Goal: Navigation & Orientation: Find specific page/section

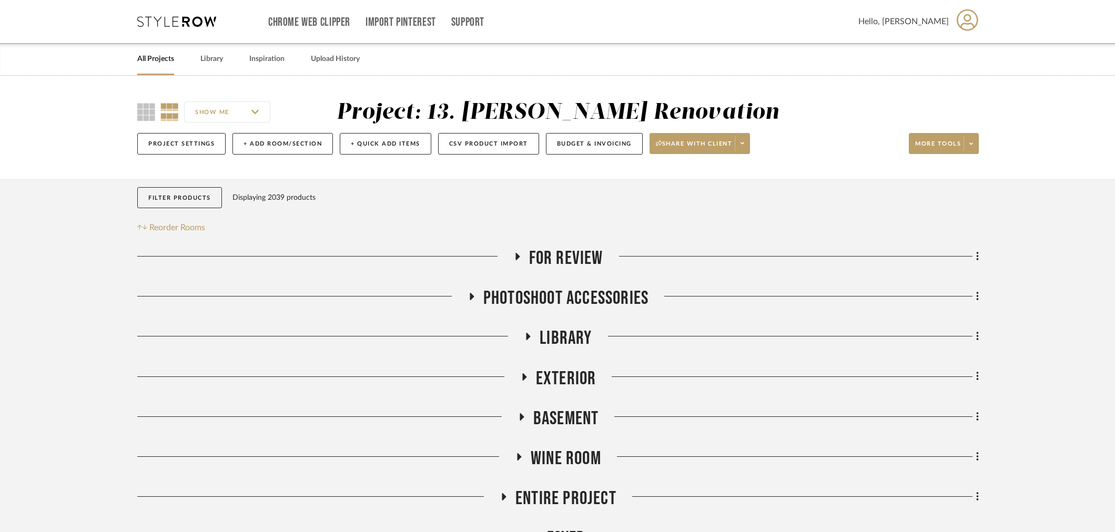
click at [162, 65] on link "All Projects" at bounding box center [155, 59] width 37 height 14
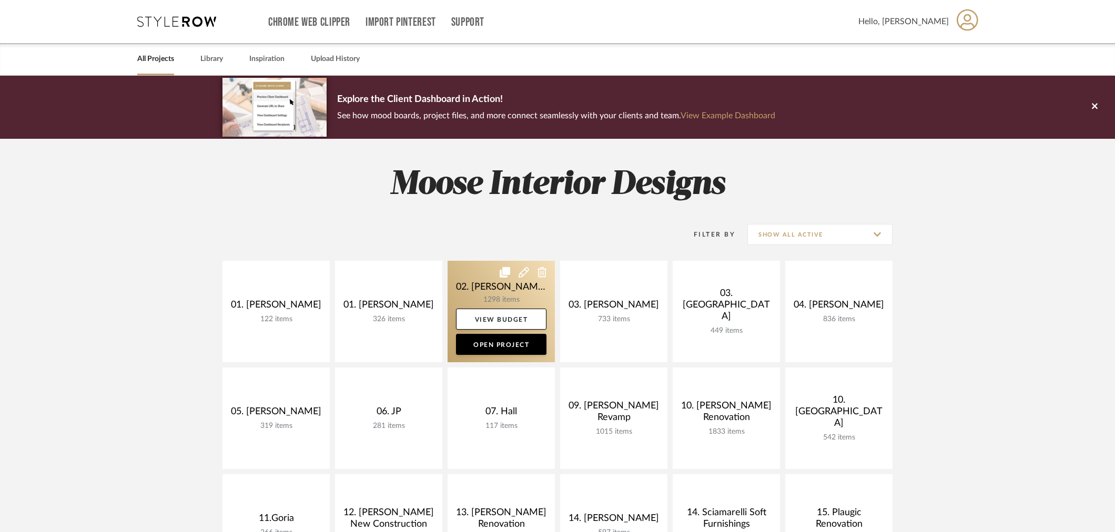
click at [469, 286] on link at bounding box center [501, 312] width 107 height 102
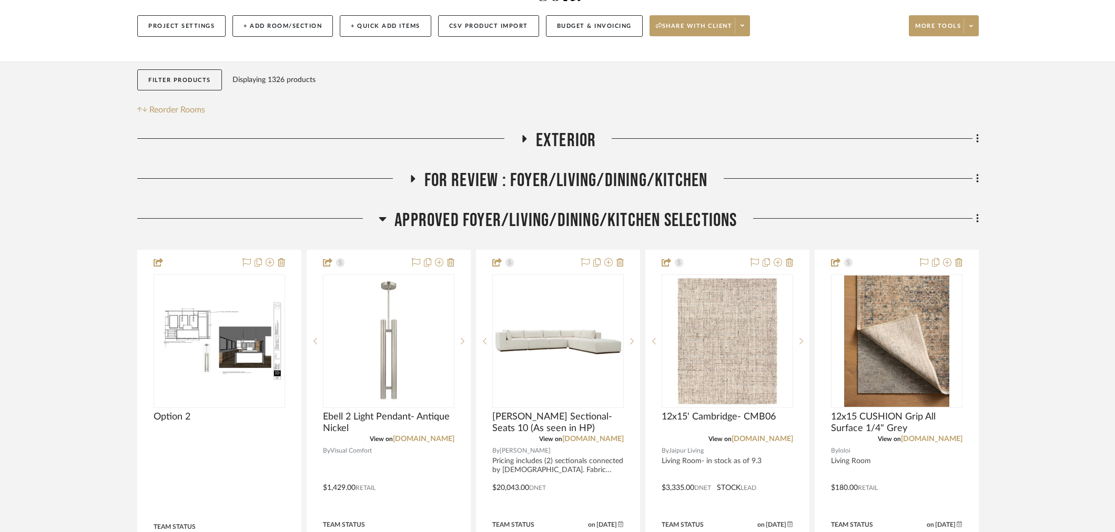
scroll to position [175, 0]
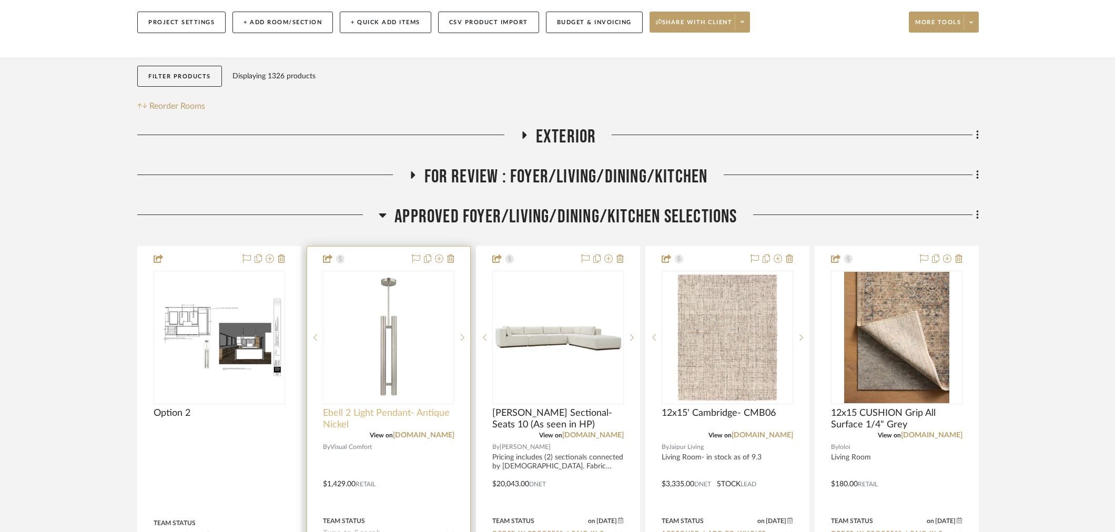
click at [372, 408] on span "Ebell 2 Light Pendant- Antique Nickel" at bounding box center [389, 419] width 132 height 23
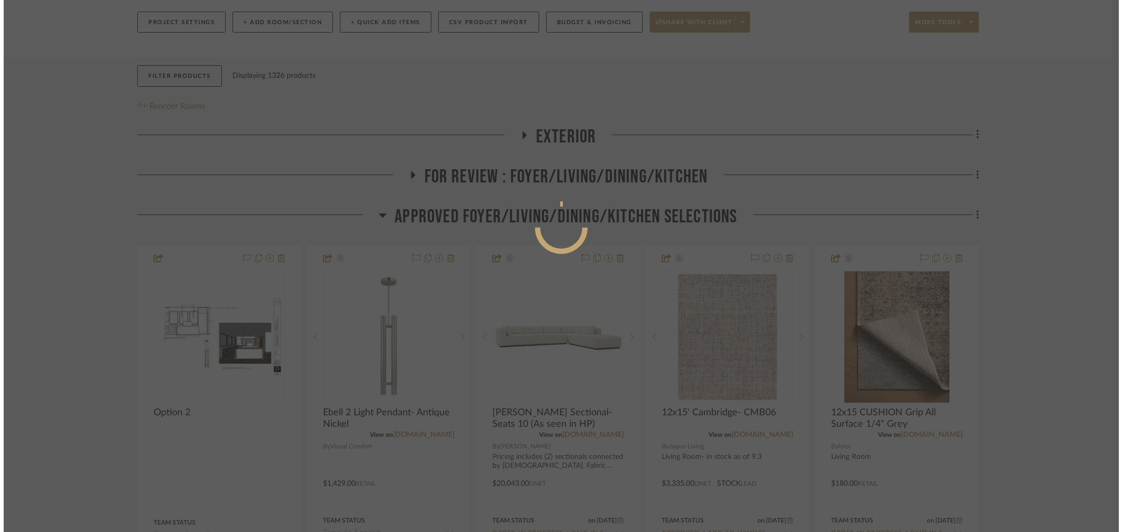
scroll to position [0, 0]
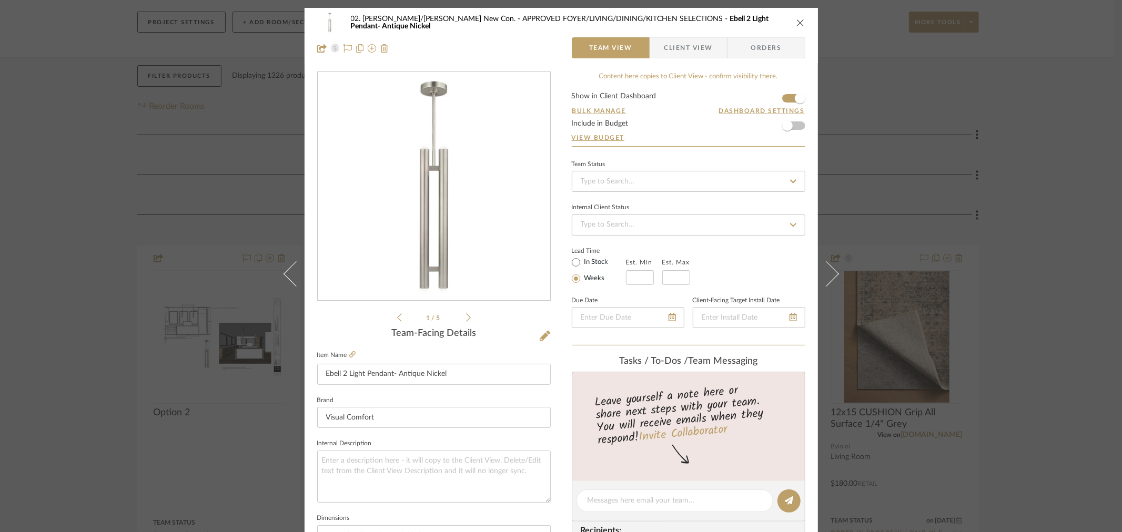
drag, startPoint x: 72, startPoint y: 174, endPoint x: 88, endPoint y: 176, distance: 16.4
click at [72, 175] on div "02. Mazzarelli/Rothstein New Con. APPROVED FOYER/LIVING/DINING/KITCHEN SELECTIO…" at bounding box center [561, 266] width 1122 height 532
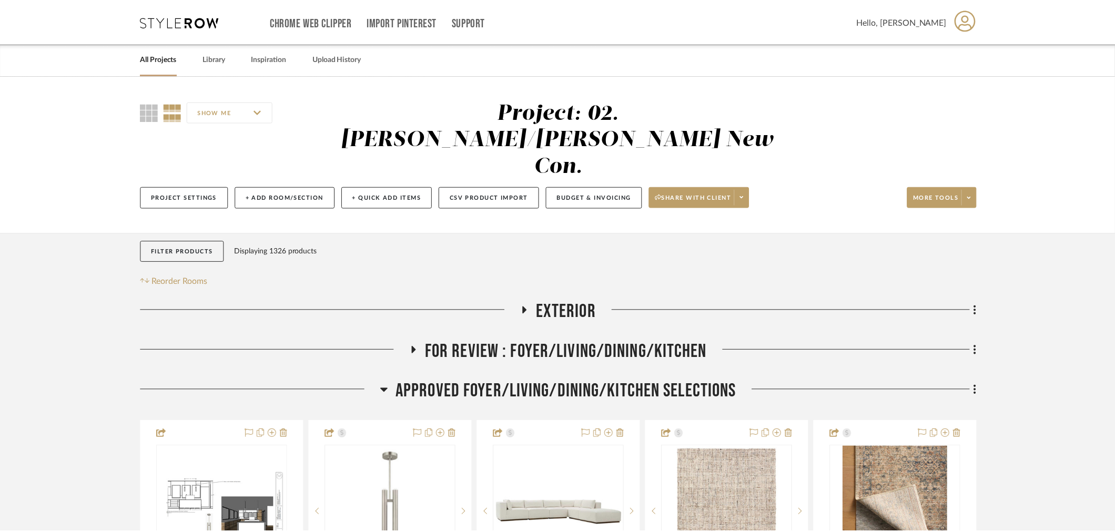
scroll to position [175, 0]
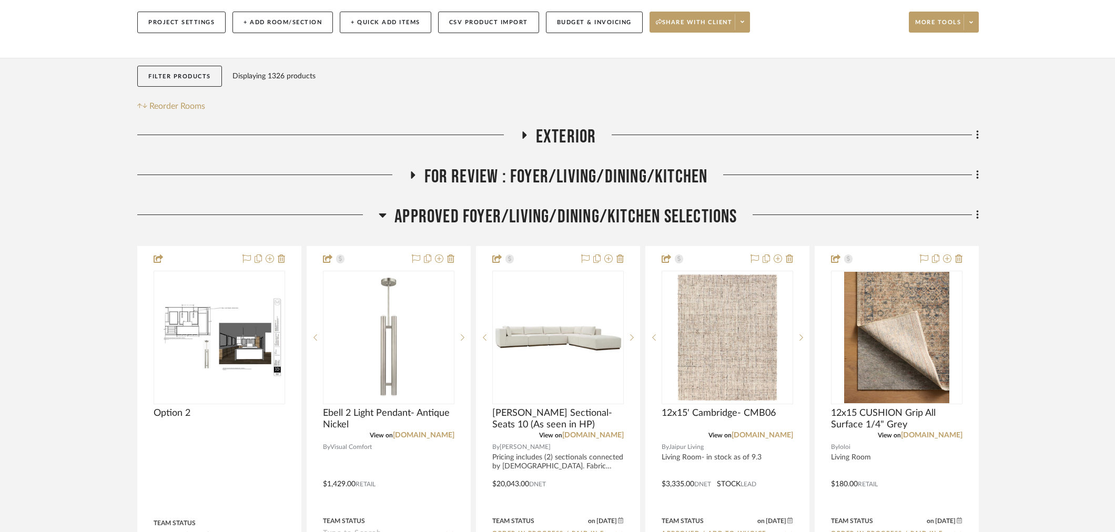
click at [532, 206] on span "APPROVED FOYER/LIVING/DINING/KITCHEN SELECTIONS" at bounding box center [566, 217] width 342 height 23
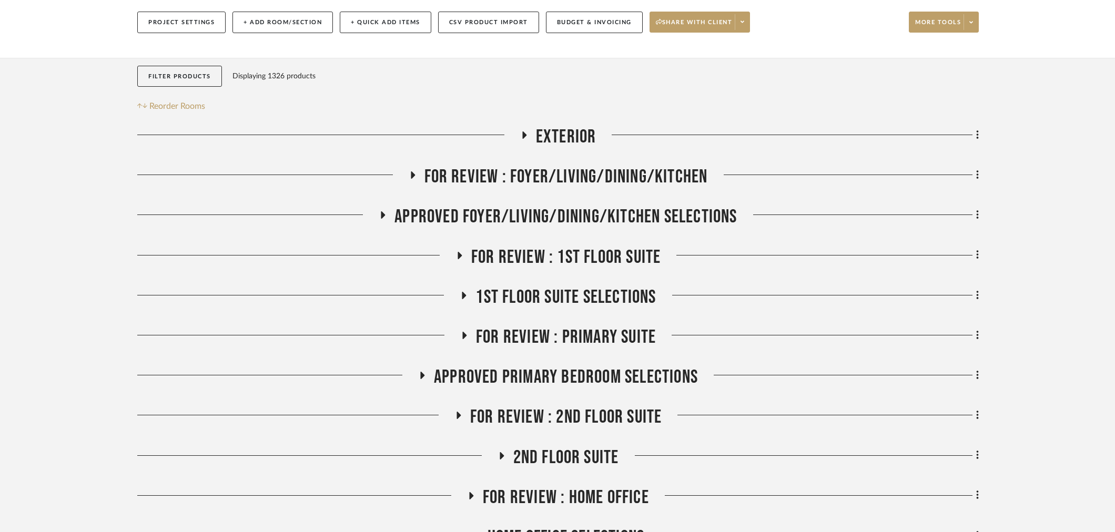
click at [551, 286] on span "1st Floor Suite Selections" at bounding box center [566, 297] width 180 height 23
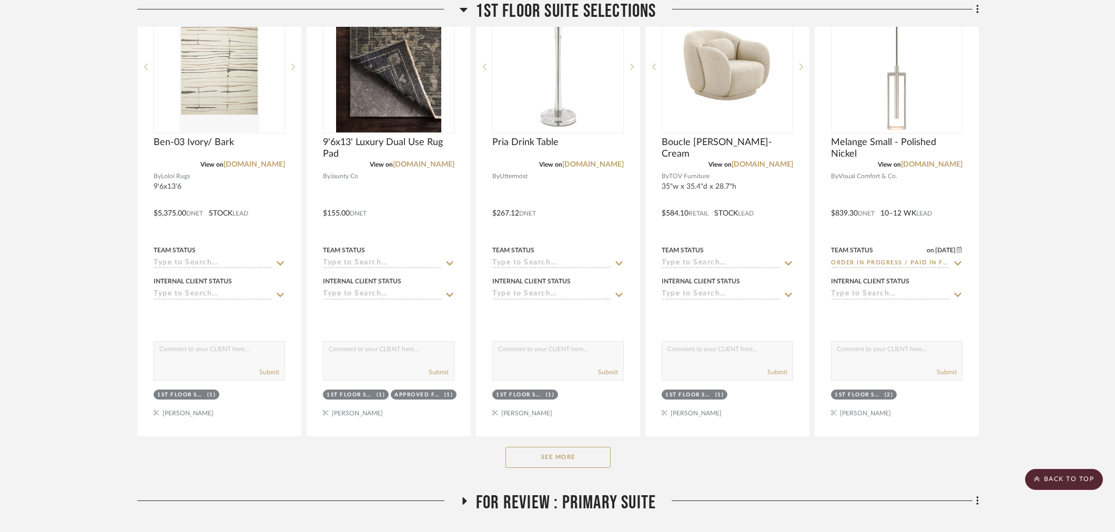
click at [535, 447] on button "See More" at bounding box center [558, 457] width 105 height 21
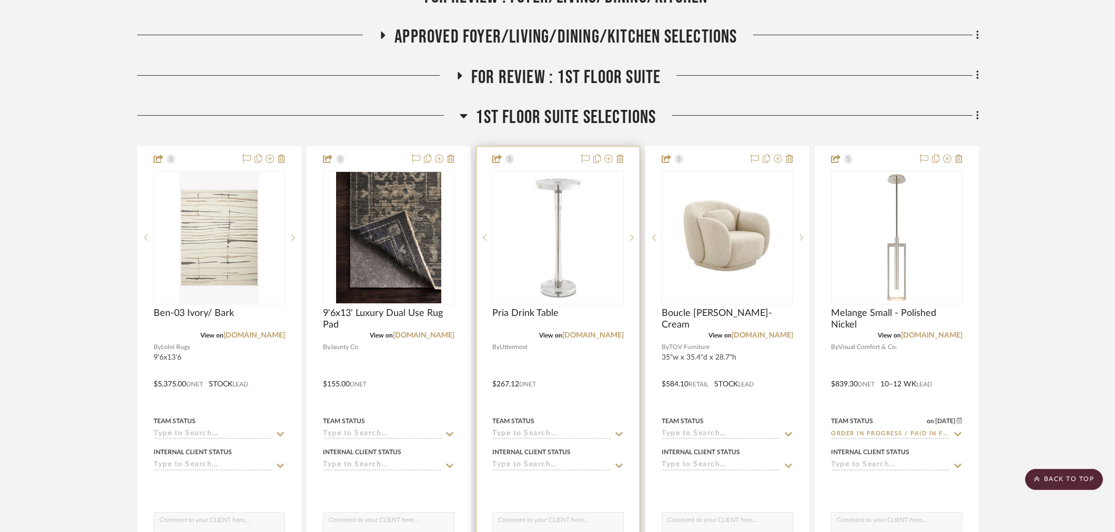
scroll to position [350, 0]
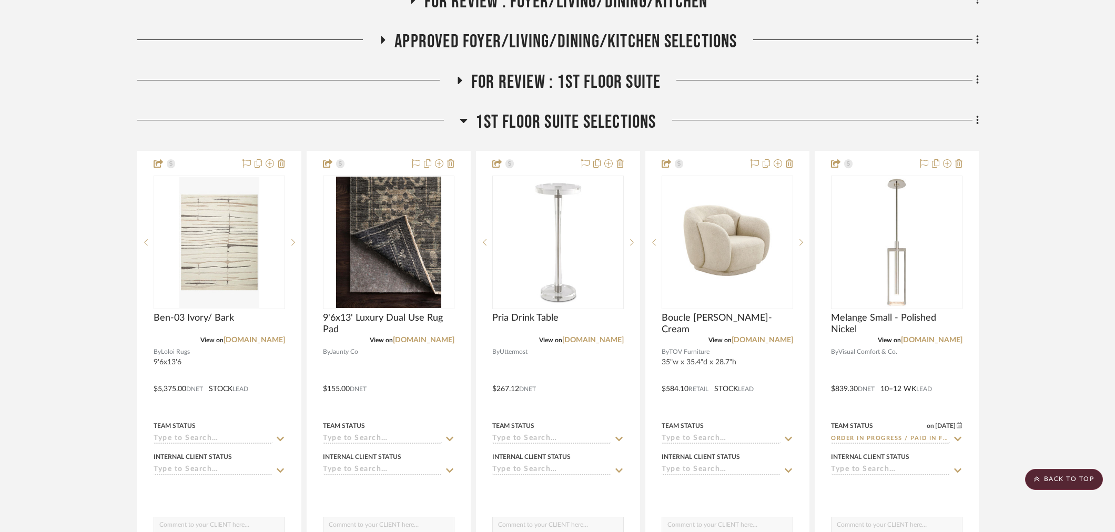
click at [544, 111] on span "1st Floor Suite Selections" at bounding box center [566, 122] width 180 height 23
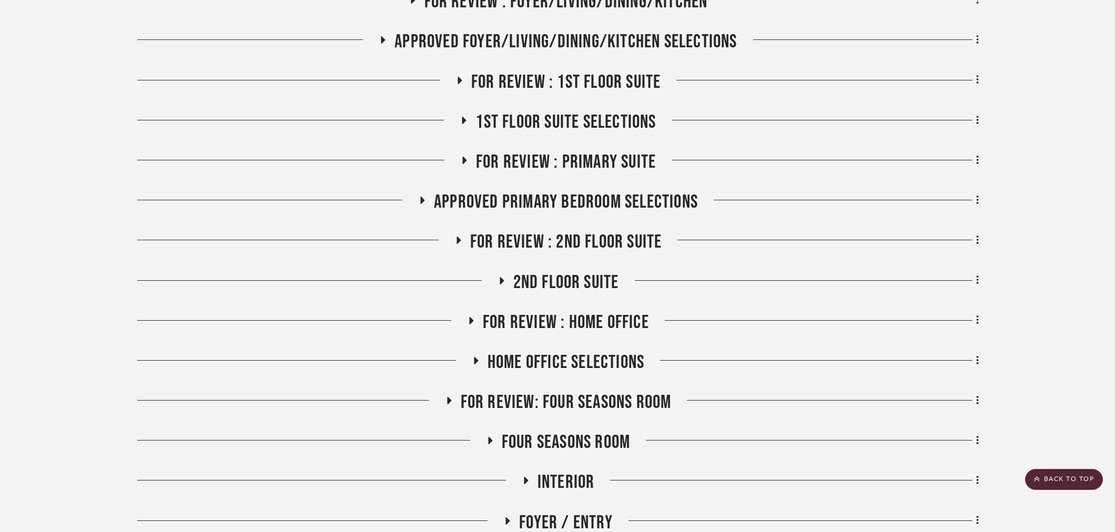
click at [541, 271] on span "2nd Floor Suite" at bounding box center [566, 282] width 106 height 23
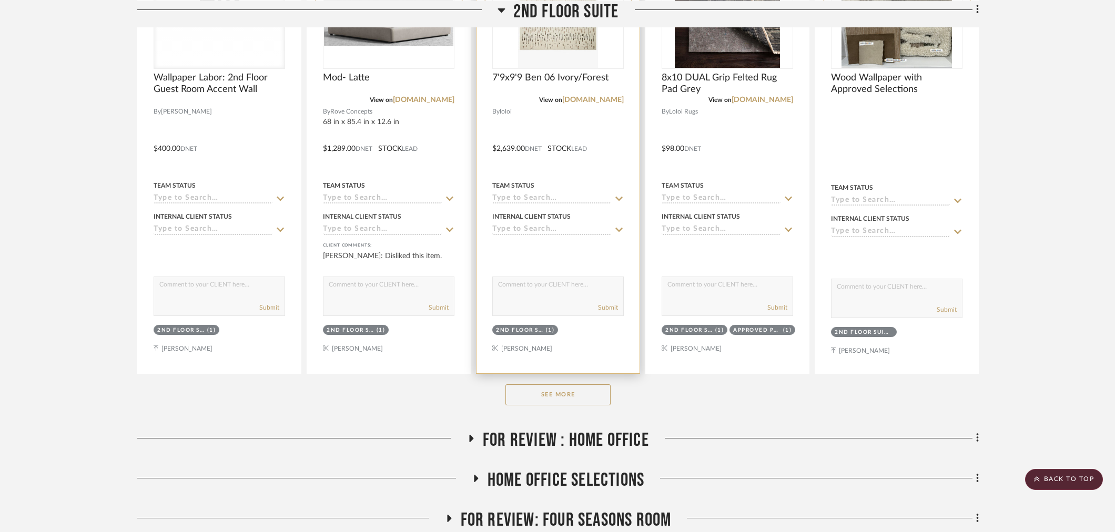
scroll to position [760, 0]
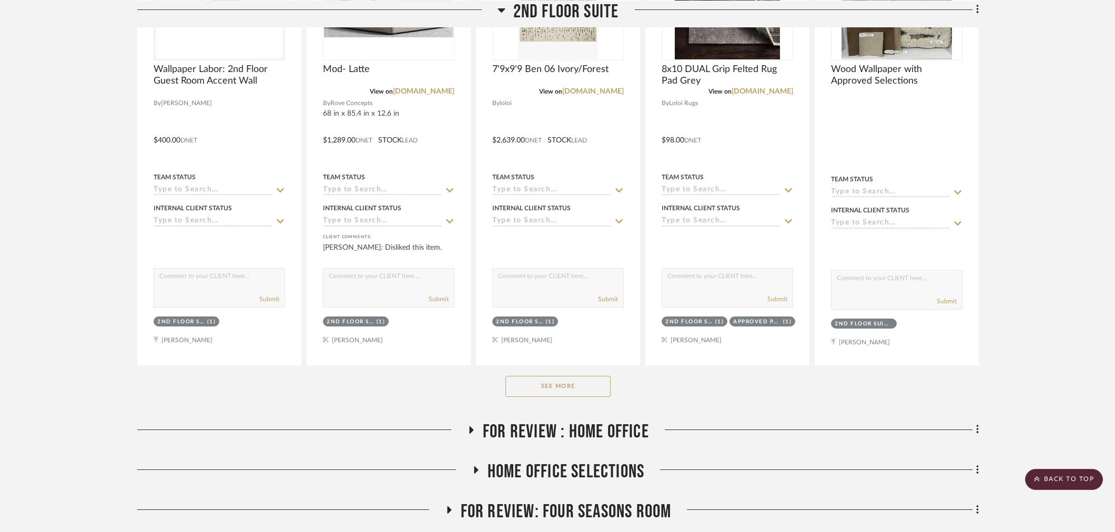
click at [523, 376] on button "See More" at bounding box center [558, 386] width 105 height 21
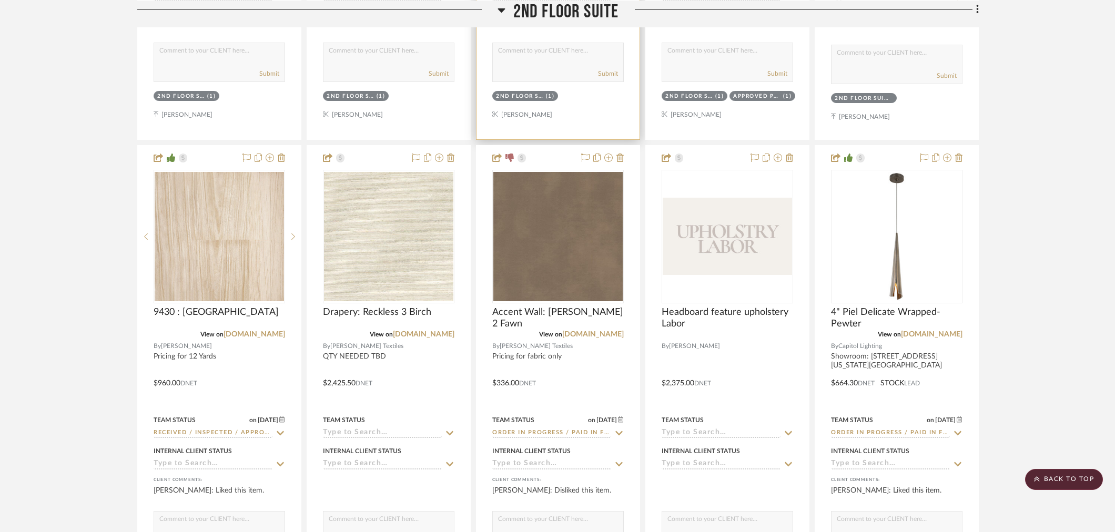
scroll to position [993, 0]
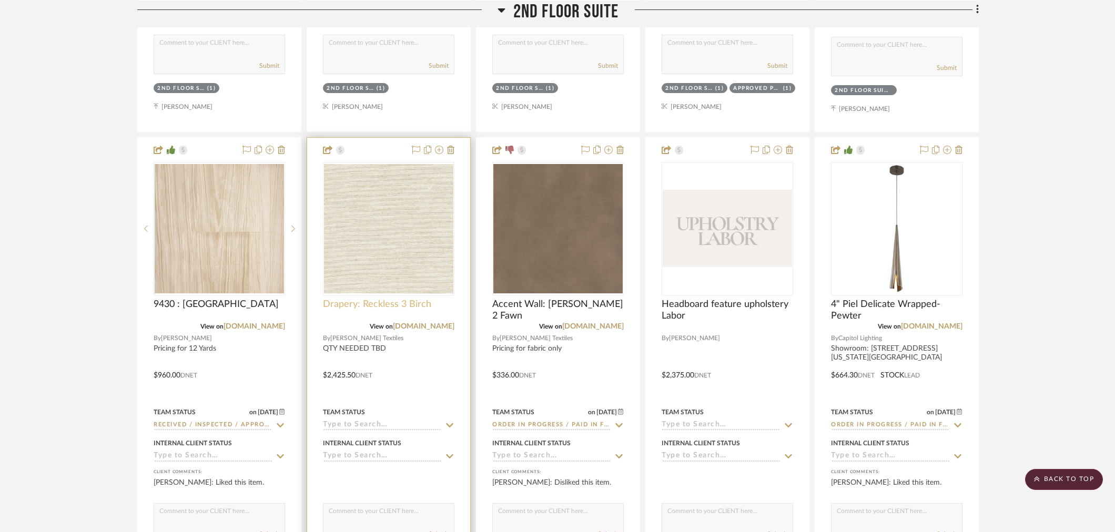
click at [342, 299] on span "Drapery: Reckless 3 Birch" at bounding box center [377, 305] width 108 height 12
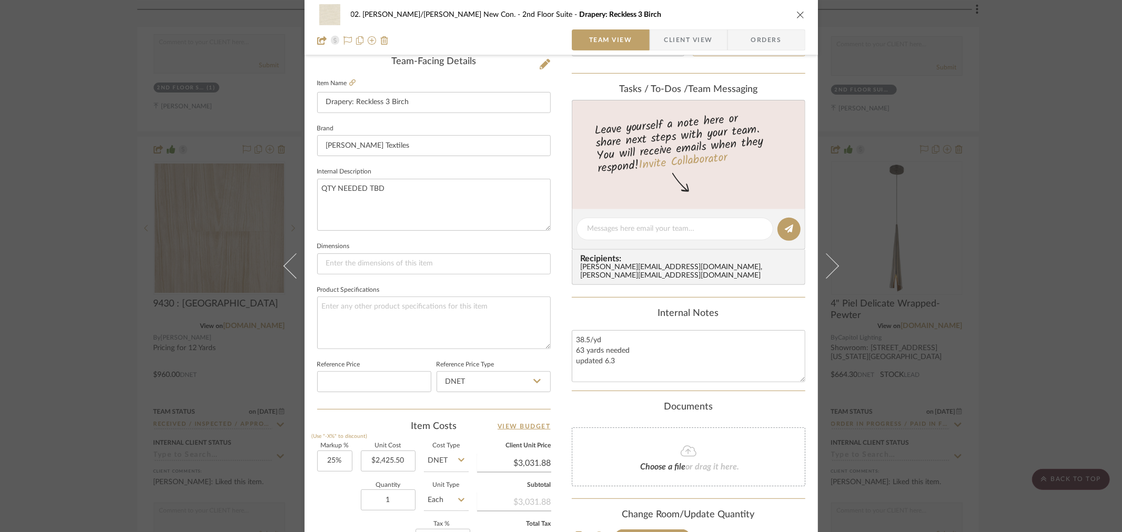
scroll to position [292, 0]
